Goal: Transaction & Acquisition: Purchase product/service

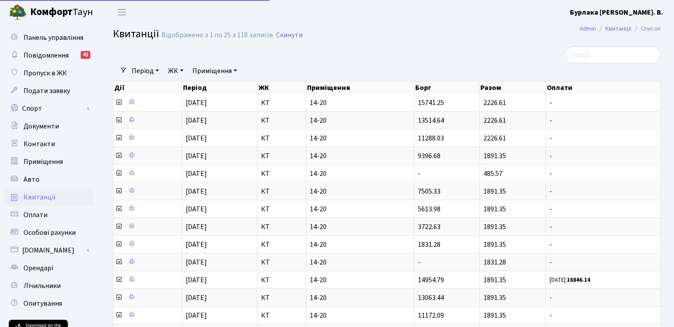
select select "25"
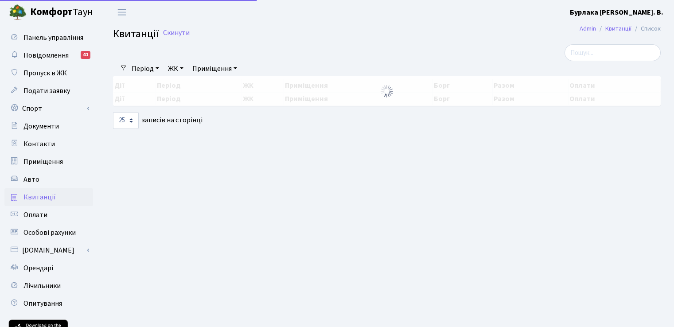
select select "25"
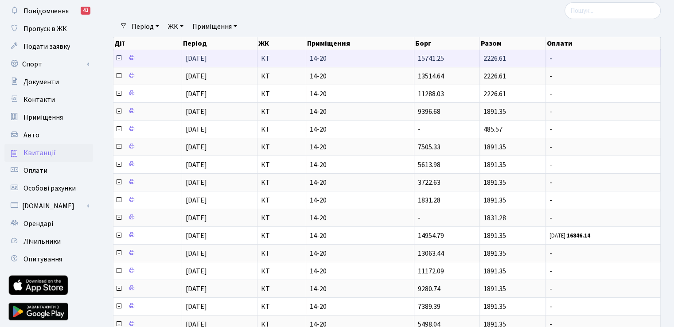
click at [116, 57] on icon at bounding box center [118, 58] width 7 height 7
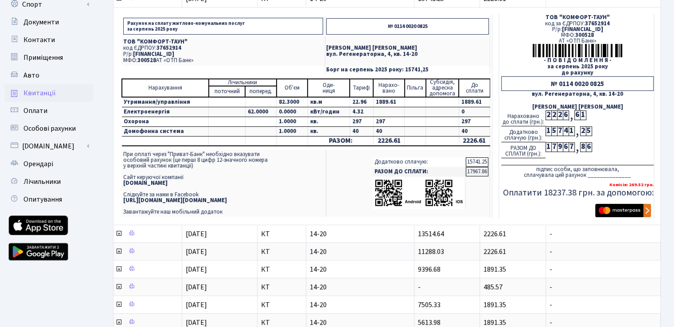
scroll to position [89, 0]
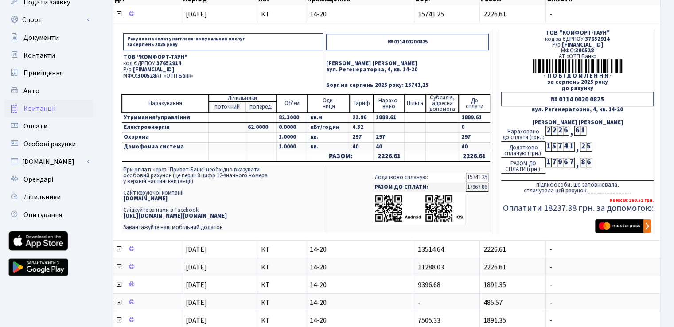
click at [181, 64] on p "код ЄДРПОУ: 37652914" at bounding box center [223, 64] width 200 height 6
click at [196, 76] on p "МФО: 300528 АТ «ОТП Банк»" at bounding box center [223, 76] width 200 height 6
drag, startPoint x: 193, startPoint y: 74, endPoint x: 122, endPoint y: 58, distance: 72.9
click at [122, 58] on td "ТОВ "КОМФОРТ-ТАУН" код ЄДРПОУ: 37652914 Р/р: UA063005280000026000000026495 МФО:…" at bounding box center [222, 66] width 203 height 29
copy td "ТОВ "КОМФОРТ-ТАУН" код ЄДРПОУ: 37652914 Р/р: UA063005280000026000000026495 МФО:…"
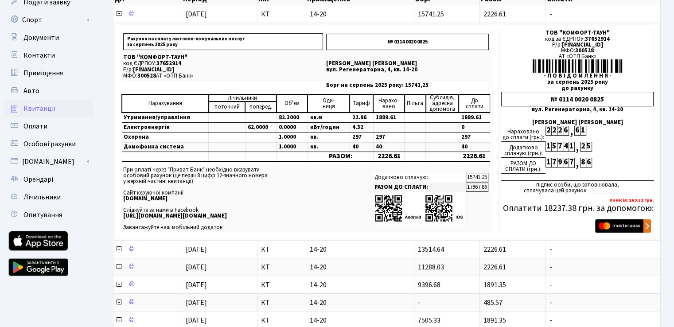
click at [0, 143] on div "Панель управління Повідомлення 41 Пропуск в ЖК Подати заявку Спорт Бронювання С…" at bounding box center [50, 320] width 100 height 768
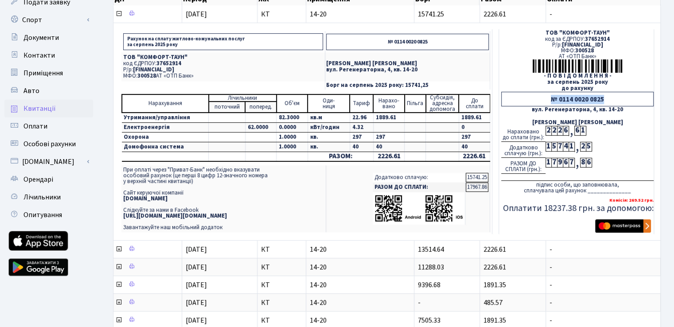
drag, startPoint x: 603, startPoint y: 97, endPoint x: 550, endPoint y: 98, distance: 53.2
click at [550, 98] on div "№ 0114 0020 0825" at bounding box center [577, 99] width 152 height 15
copy div "№ 0114 0020 0825"
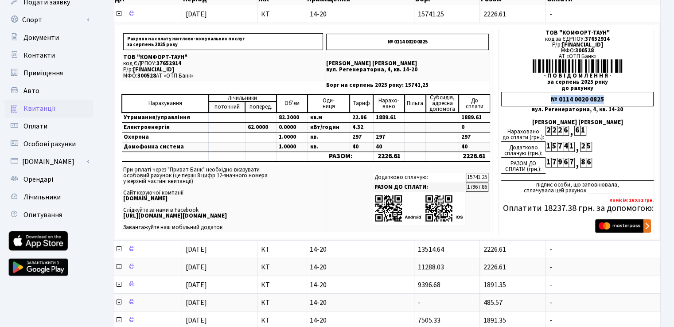
click at [0, 203] on div "Панель управління Повідомлення 41 Пропуск в ЖК Подати заявку Спорт Бронювання С…" at bounding box center [50, 320] width 100 height 768
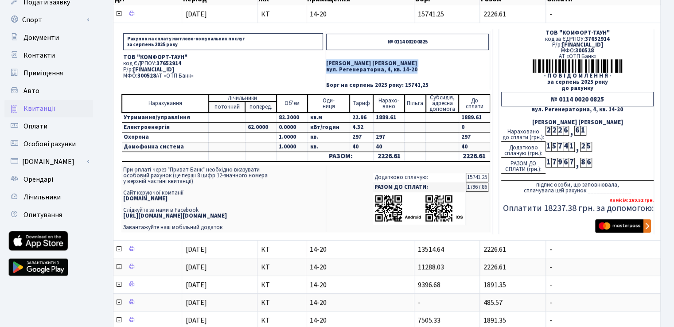
drag, startPoint x: 414, startPoint y: 70, endPoint x: 327, endPoint y: 63, distance: 87.2
click at [327, 63] on td "Бурлака Андрій Васильович вул. Регенераторна, 4, кв. 14-20" at bounding box center [407, 66] width 165 height 29
copy td "Бурлака Андрій Васильович вул. Регенераторна, 4, кв. 14-20"
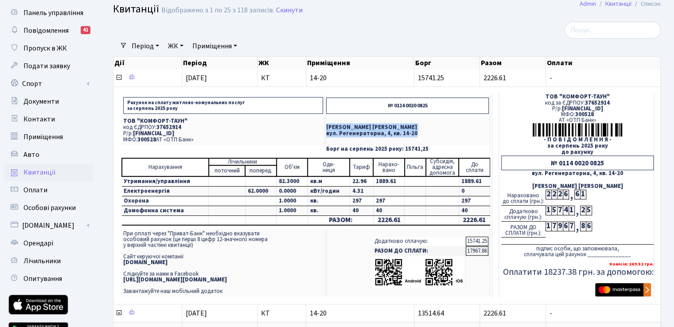
scroll to position [44, 0]
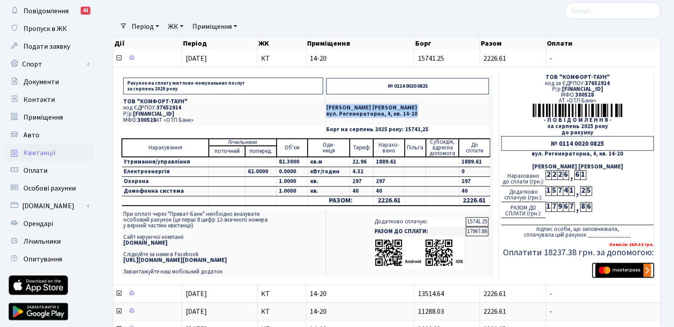
click at [632, 270] on img "submit" at bounding box center [623, 270] width 56 height 13
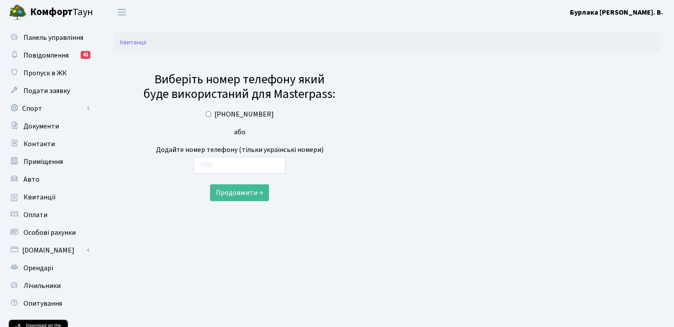
click at [239, 111] on label "[PHONE_NUMBER]" at bounding box center [244, 114] width 59 height 11
click at [211, 111] on input "[PHONE_NUMBER]" at bounding box center [209, 114] width 6 height 6
radio input "true"
click at [250, 194] on button "Продовжити →" at bounding box center [239, 192] width 59 height 17
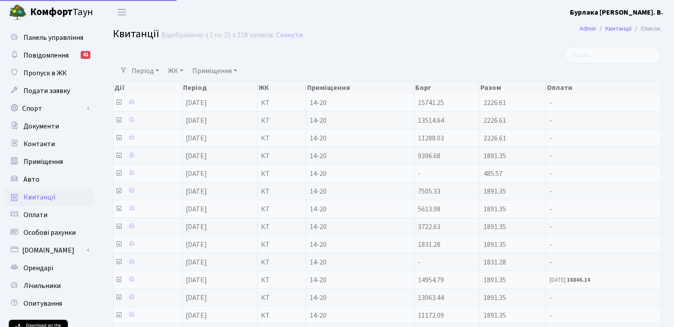
select select "25"
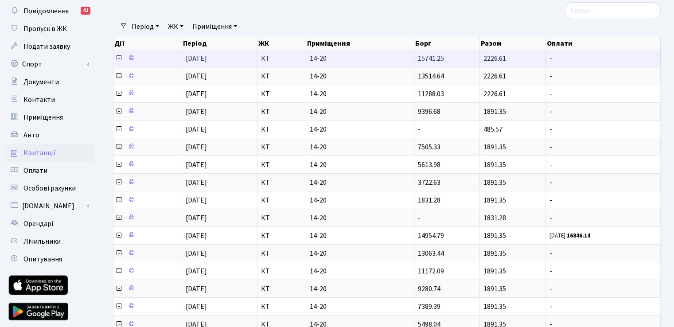
click at [118, 59] on icon at bounding box center [118, 58] width 7 height 7
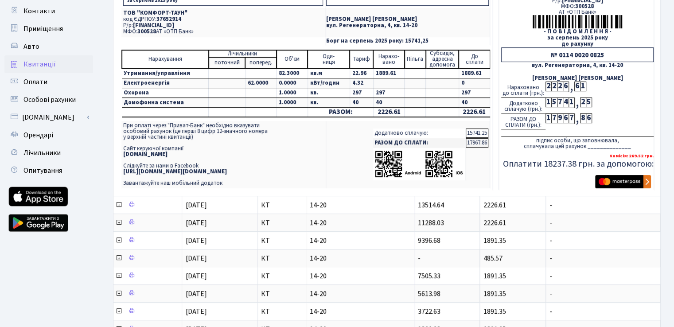
scroll to position [1, 0]
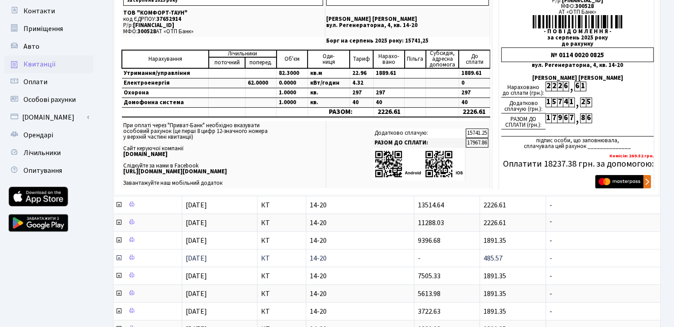
click at [117, 256] on icon at bounding box center [118, 257] width 7 height 7
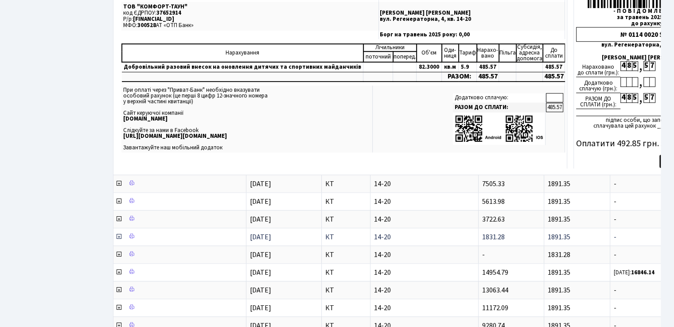
scroll to position [488, 0]
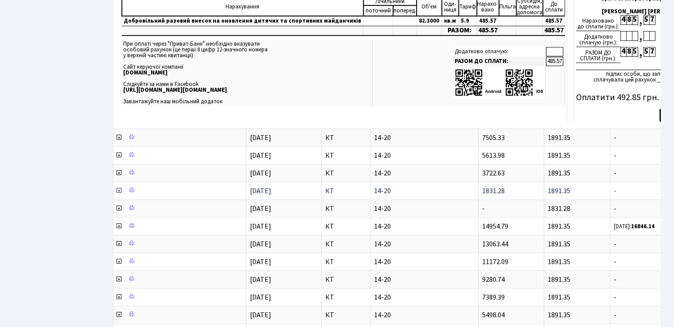
click at [117, 187] on icon at bounding box center [118, 190] width 7 height 7
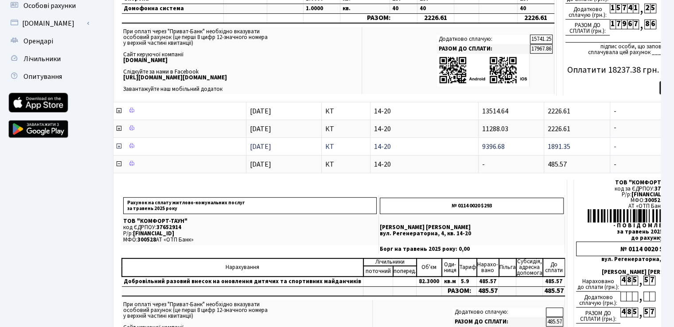
scroll to position [222, 0]
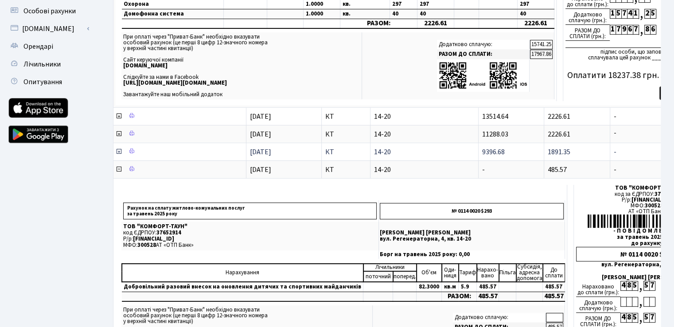
click at [117, 150] on icon at bounding box center [118, 151] width 7 height 7
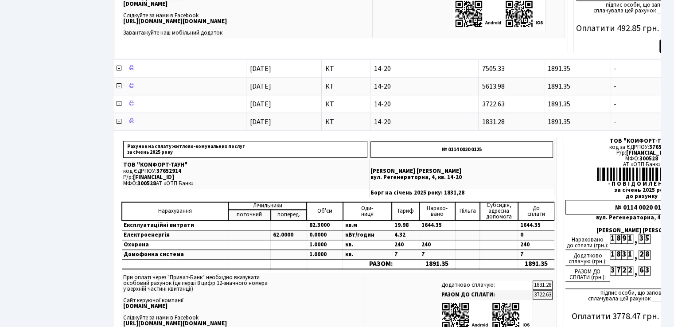
scroll to position [754, 0]
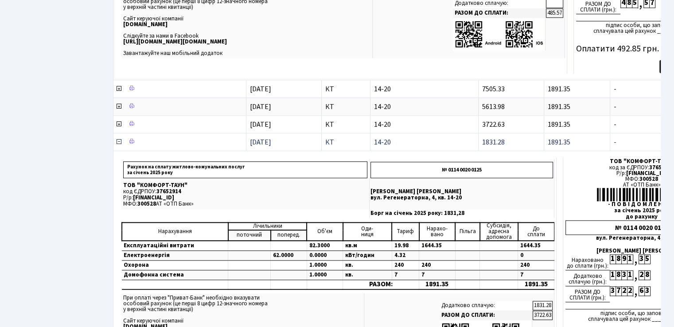
click at [119, 139] on icon at bounding box center [118, 141] width 7 height 7
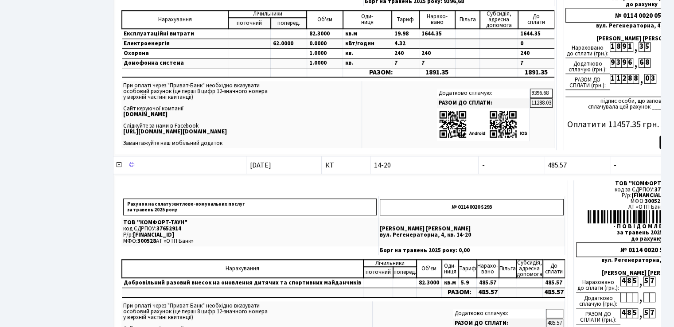
scroll to position [443, 0]
click at [120, 161] on icon at bounding box center [118, 164] width 7 height 7
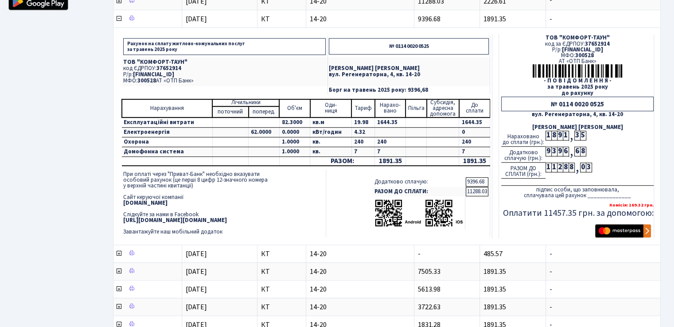
scroll to position [266, 0]
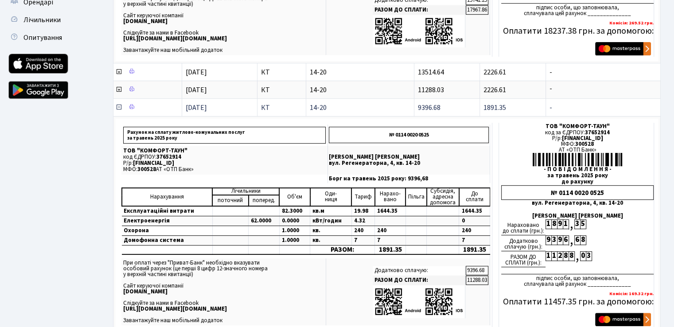
click at [119, 106] on icon at bounding box center [118, 107] width 7 height 7
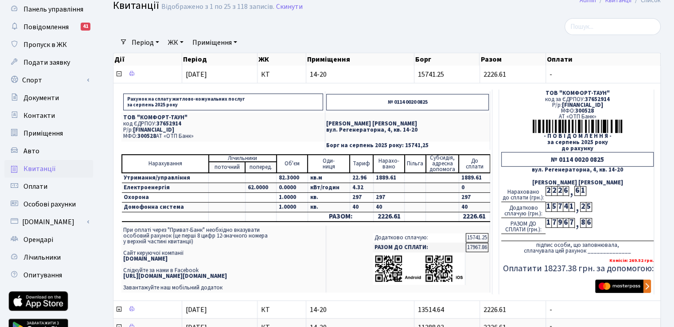
scroll to position [44, 0]
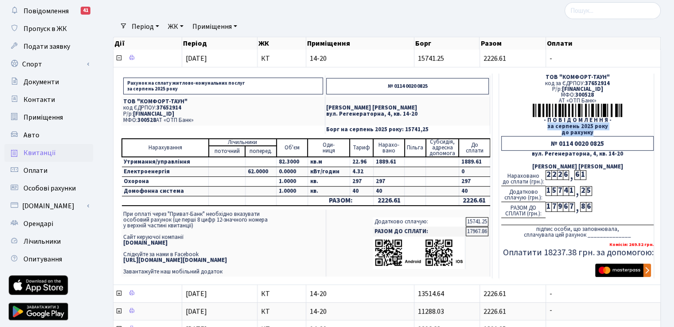
drag, startPoint x: 594, startPoint y: 132, endPoint x: 551, endPoint y: 127, distance: 44.2
click at [551, 127] on td "ТОВ "КОМФОРТ-ТАУН" код за ЄДРПОУ: 37652914 Р/р: UA063005280000026000000026495 М…" at bounding box center [576, 176] width 155 height 205
copy td "за серпень 2025 року до рахунку"
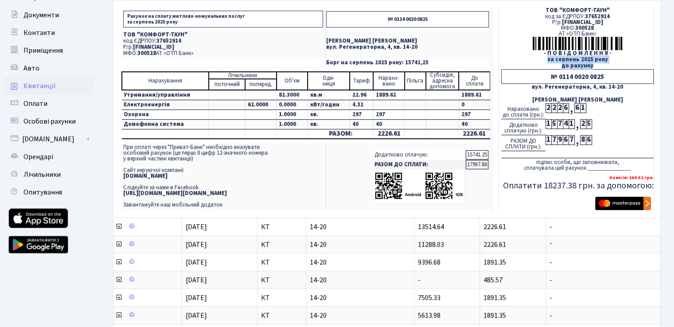
scroll to position [133, 0]
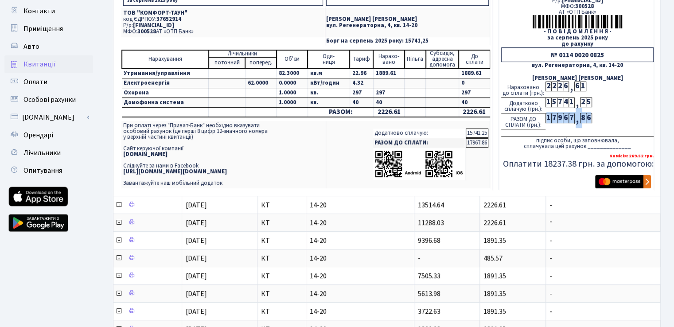
drag, startPoint x: 591, startPoint y: 115, endPoint x: 547, endPoint y: 121, distance: 43.8
click at [547, 121] on div "РАЗОМ ДО СПЛАТИ (грн.): 1 7 9 6 7 , 8 6" at bounding box center [577, 121] width 152 height 16
copy div "1 7 9 6 7 , 8 ..."
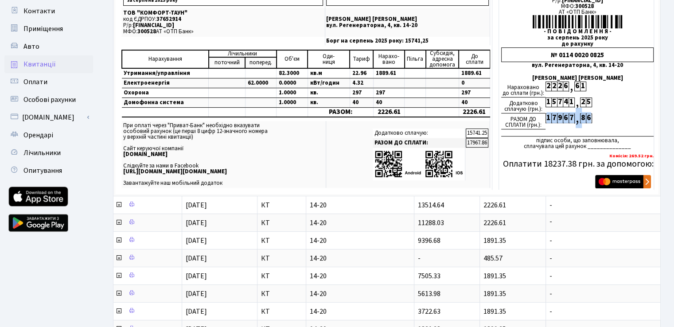
click at [3, 160] on div "Панель управління Повідомлення 41 Пропуск в ЖК Подати заявку Спорт Бронювання С…" at bounding box center [50, 275] width 100 height 768
click at [0, 277] on div "Панель управління Повідомлення 41 Пропуск в ЖК Подати заявку Спорт Бронювання С…" at bounding box center [50, 275] width 100 height 768
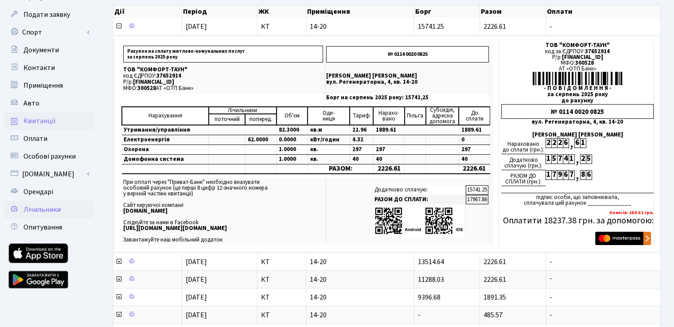
scroll to position [89, 0]
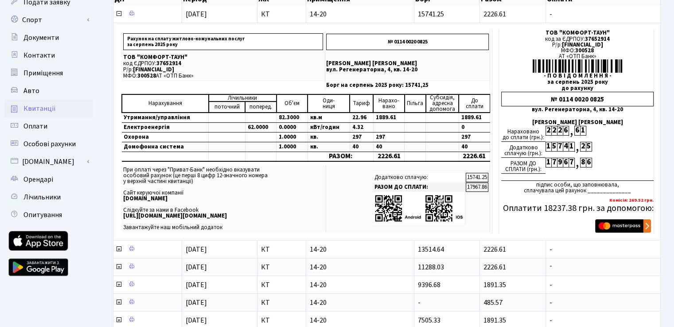
click at [0, 210] on div "Панель управління Повідомлення 41 Пропуск в ЖК Подати заявку Спорт Бронювання С…" at bounding box center [50, 320] width 100 height 768
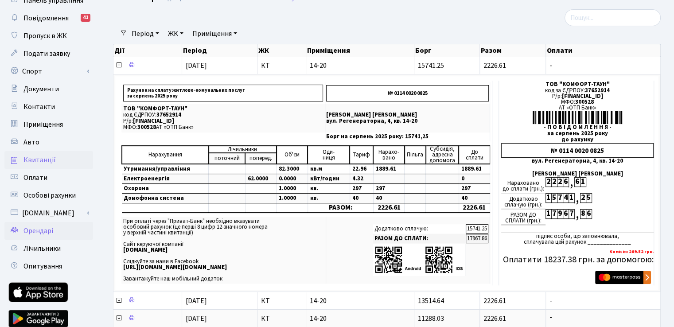
scroll to position [0, 0]
